Goal: Find specific page/section: Find specific page/section

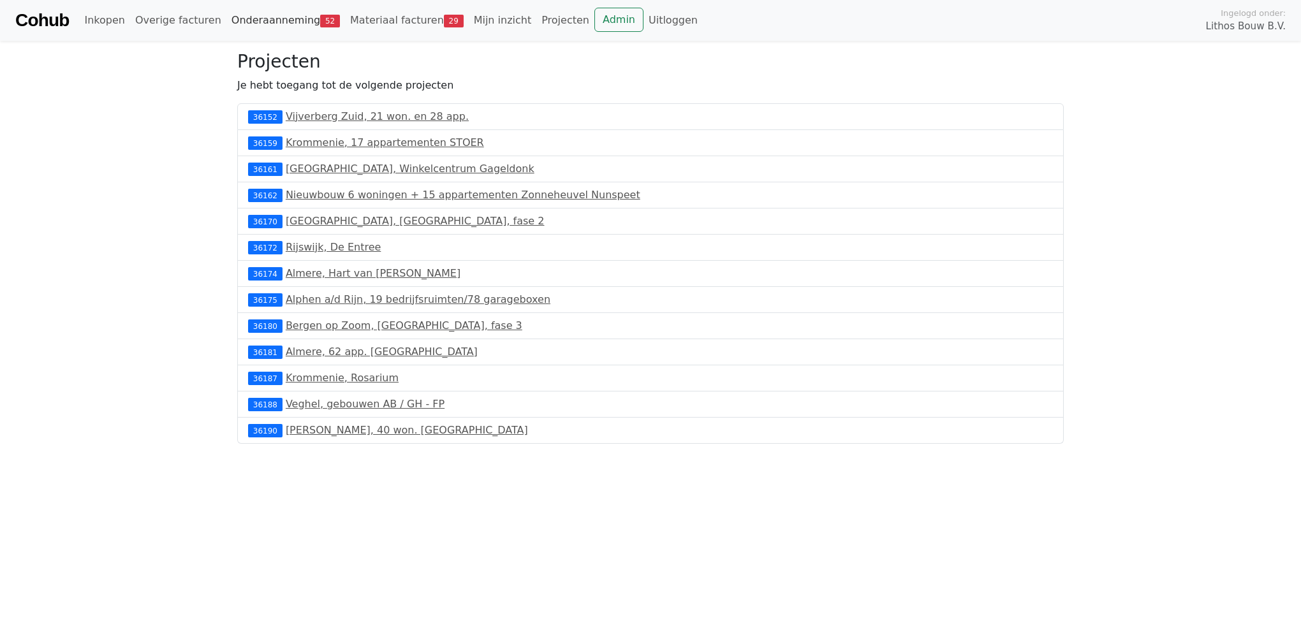
click at [260, 22] on link "Onderaanneming 52" at bounding box center [285, 21] width 119 height 26
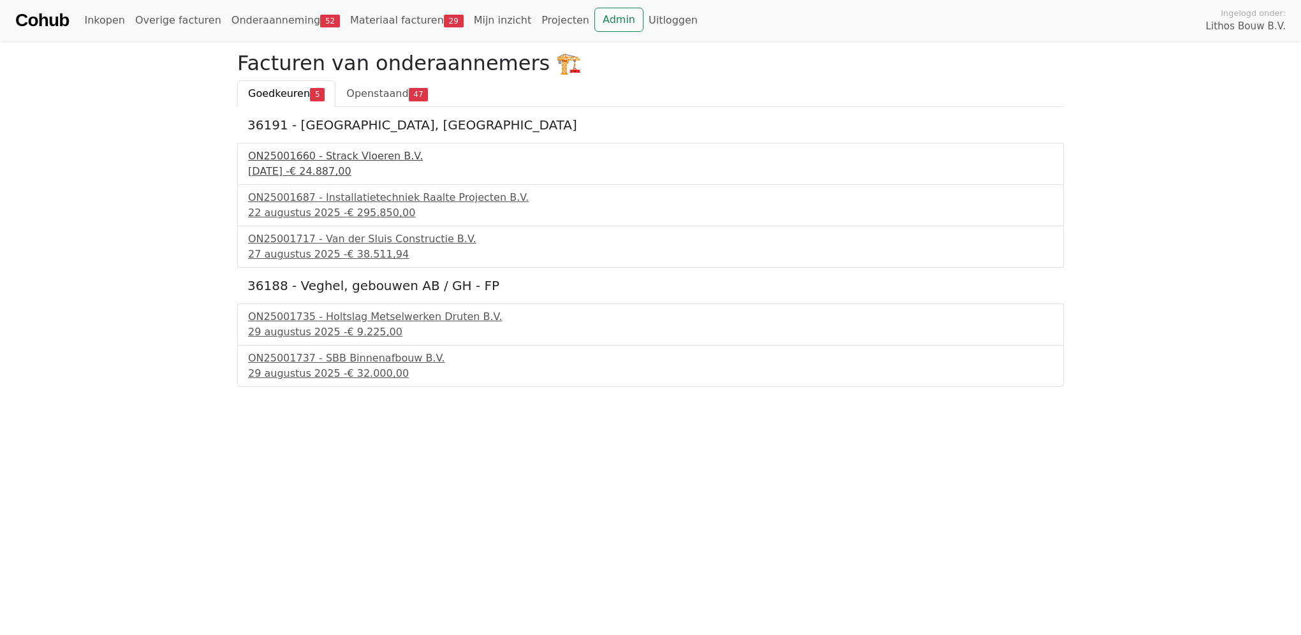
click at [336, 155] on div "ON25001660 - Strack Vloeren B.V." at bounding box center [650, 156] width 805 height 15
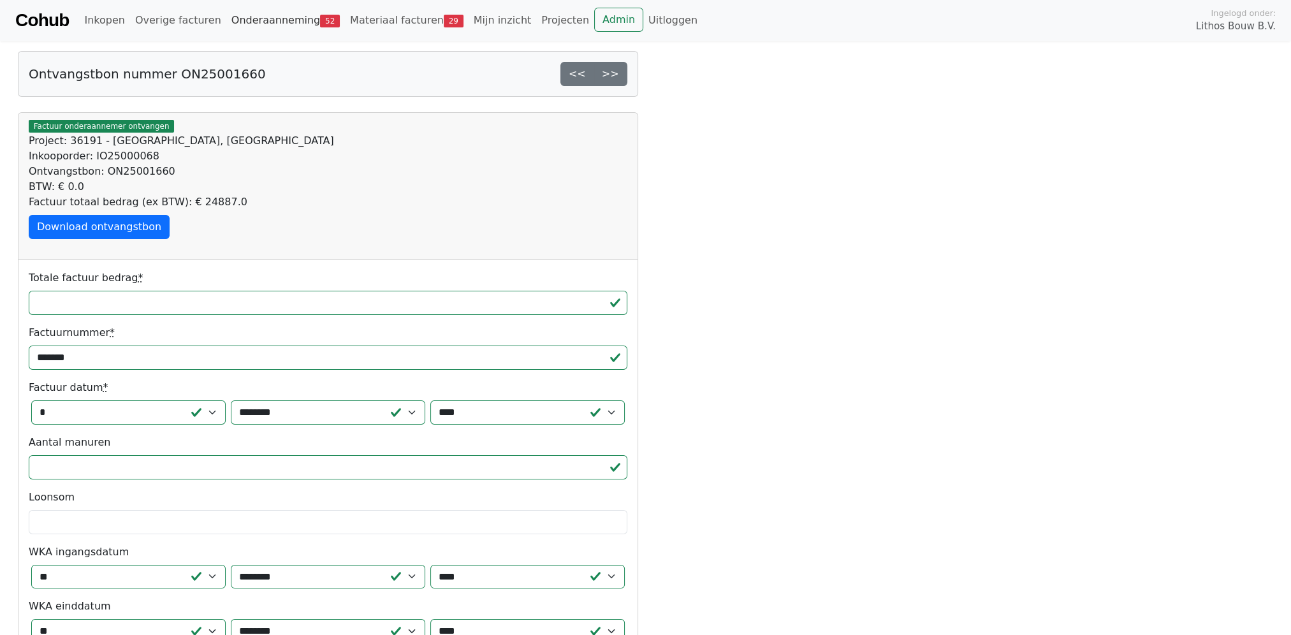
click at [268, 13] on link "Onderaanneming 52" at bounding box center [285, 21] width 119 height 26
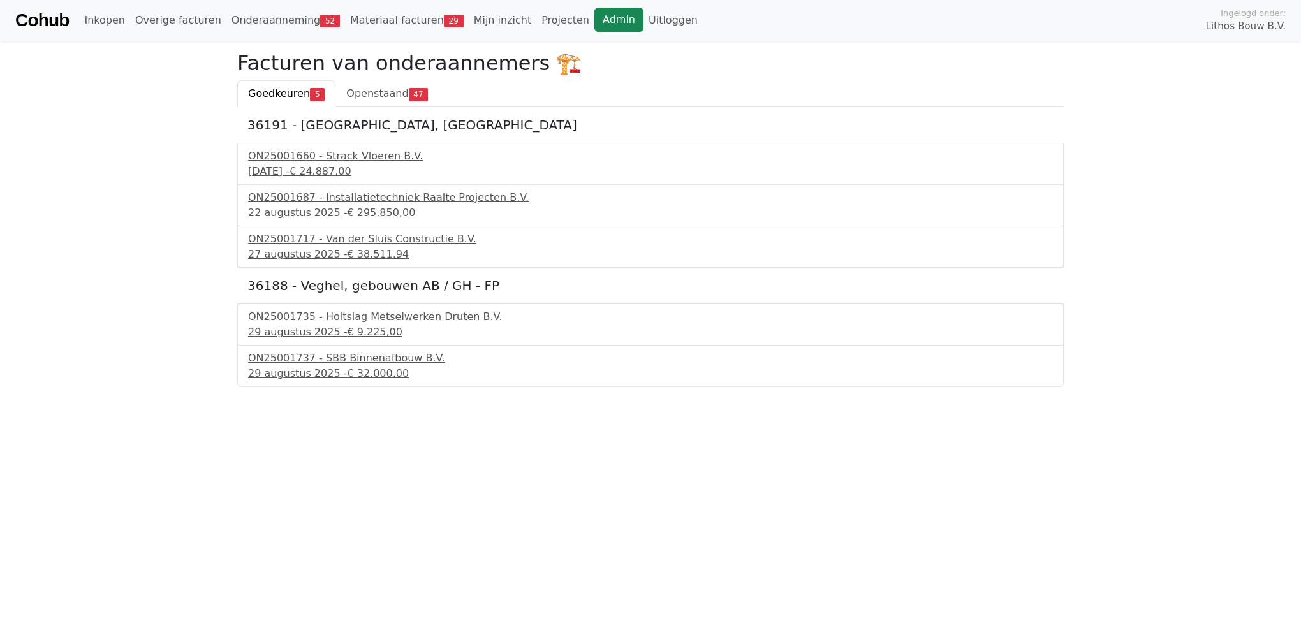
click at [594, 18] on link "Admin" at bounding box center [618, 20] width 49 height 24
